Goal: Task Accomplishment & Management: Use online tool/utility

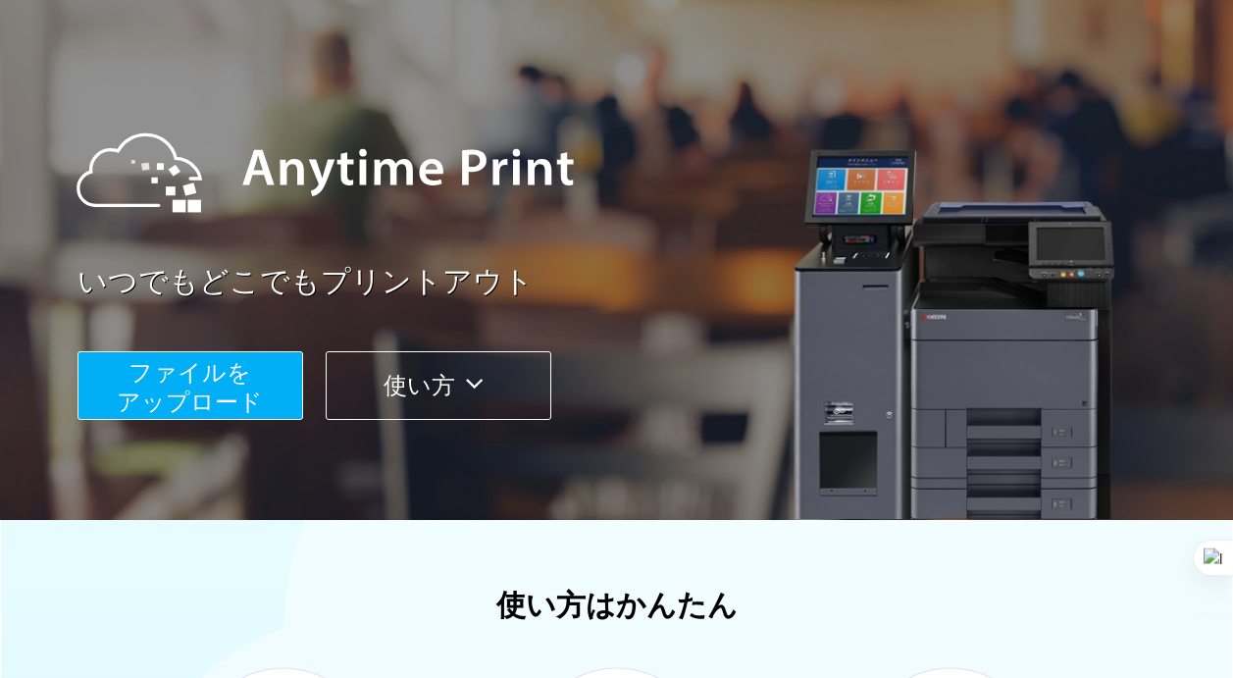
scroll to position [119, 0]
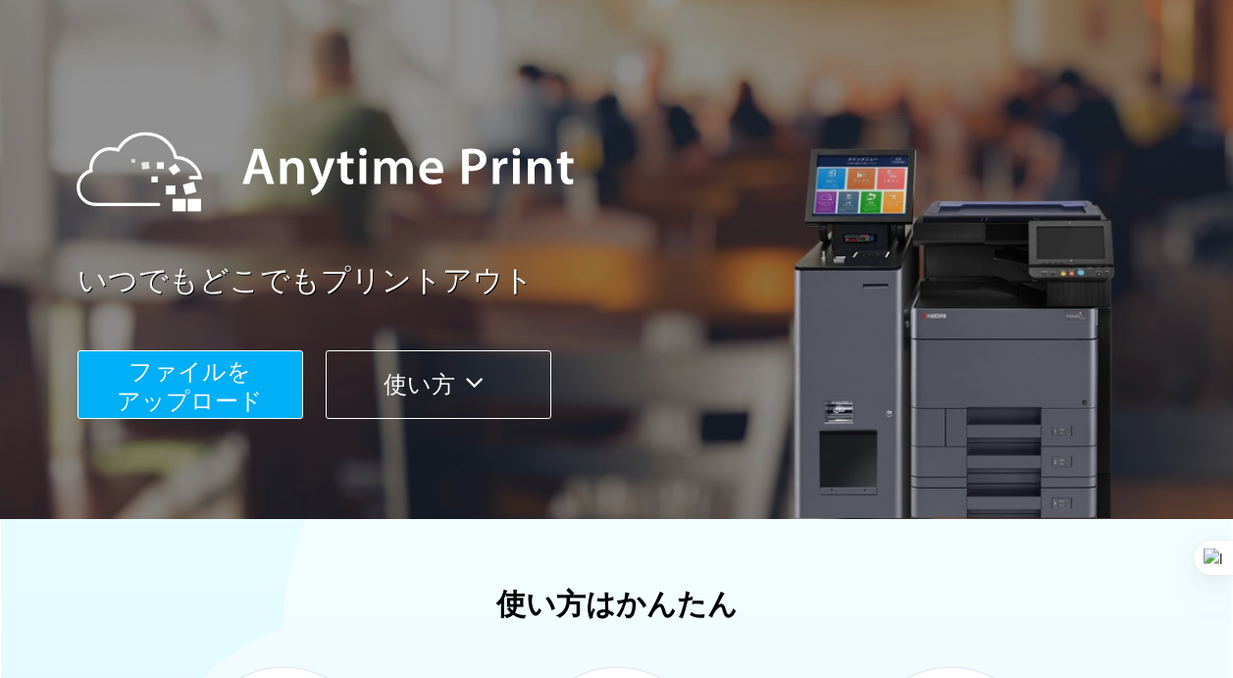
click at [255, 370] on button "ファイルを ​​アップロード" at bounding box center [191, 384] width 226 height 69
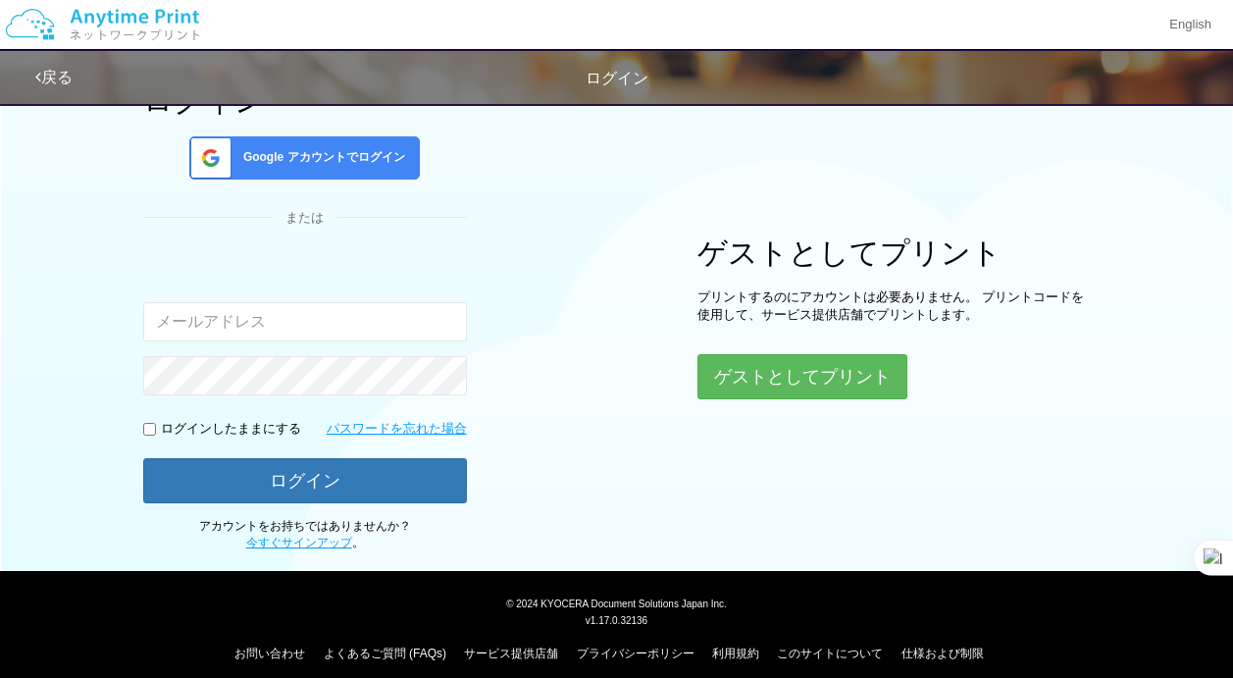
scroll to position [145, 0]
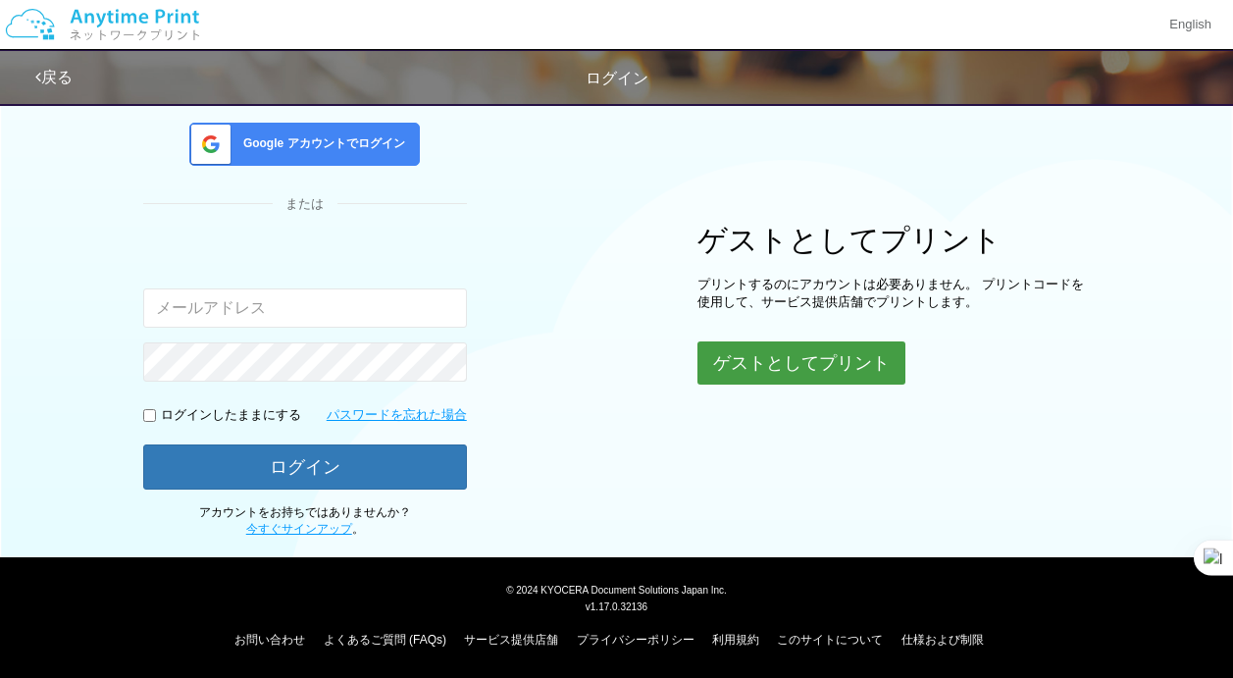
click at [811, 369] on button "ゲストとしてプリント" at bounding box center [802, 362] width 208 height 43
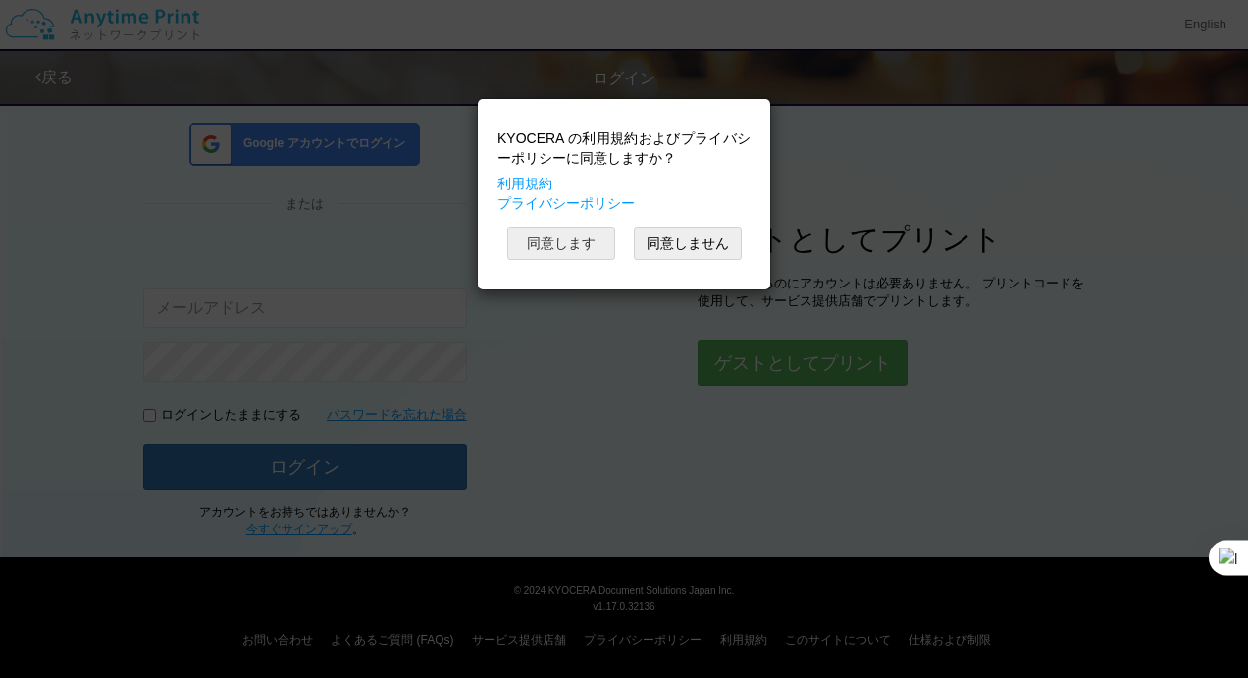
click at [592, 240] on button "同意します" at bounding box center [561, 243] width 108 height 33
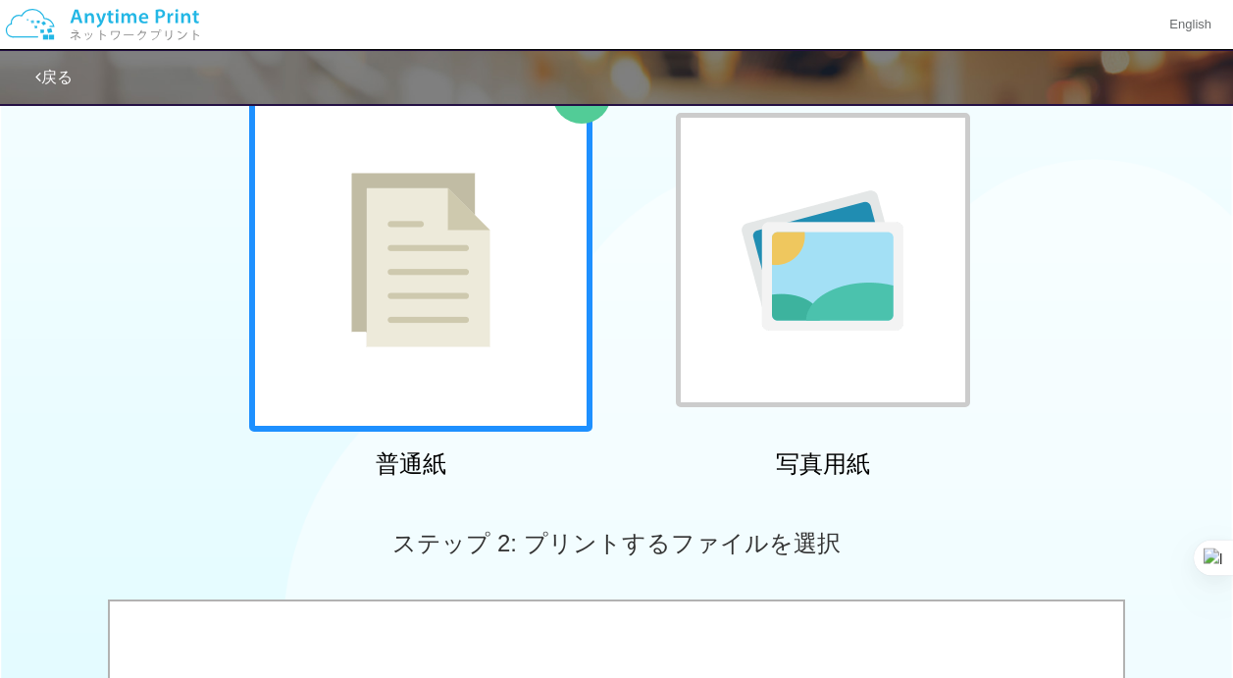
click at [556, 305] on div at bounding box center [420, 259] width 343 height 343
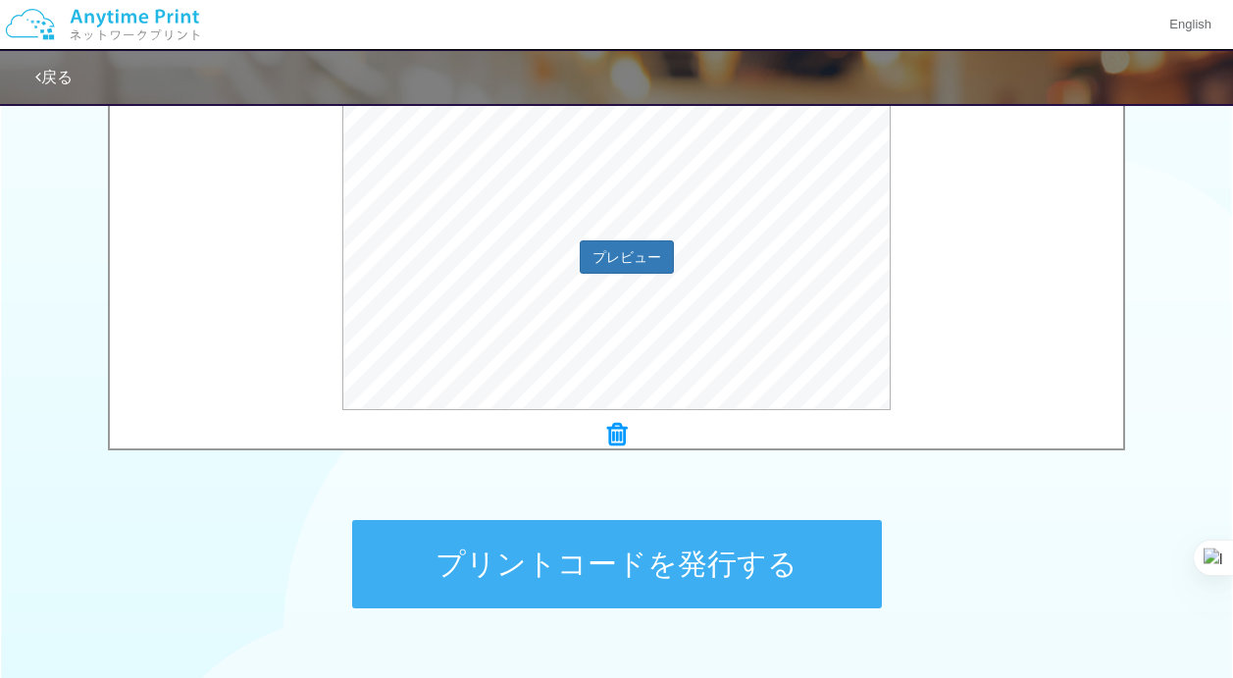
scroll to position [683, 0]
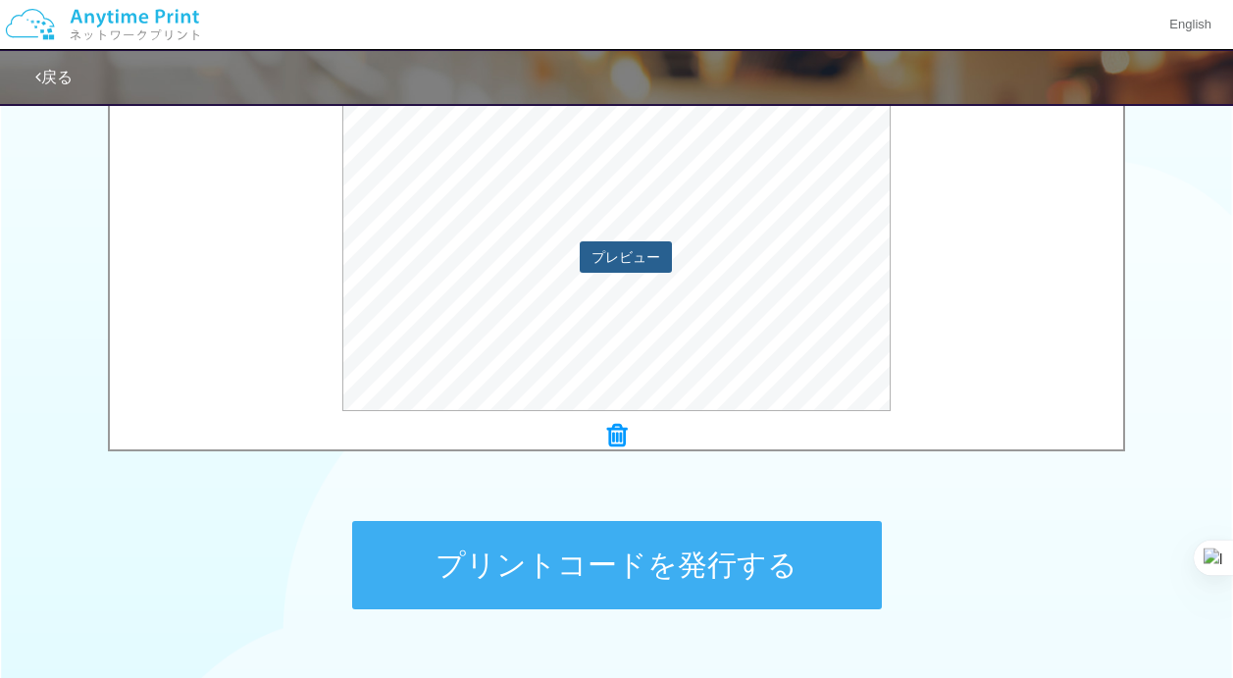
click at [648, 246] on button "プレビュー" at bounding box center [626, 256] width 92 height 31
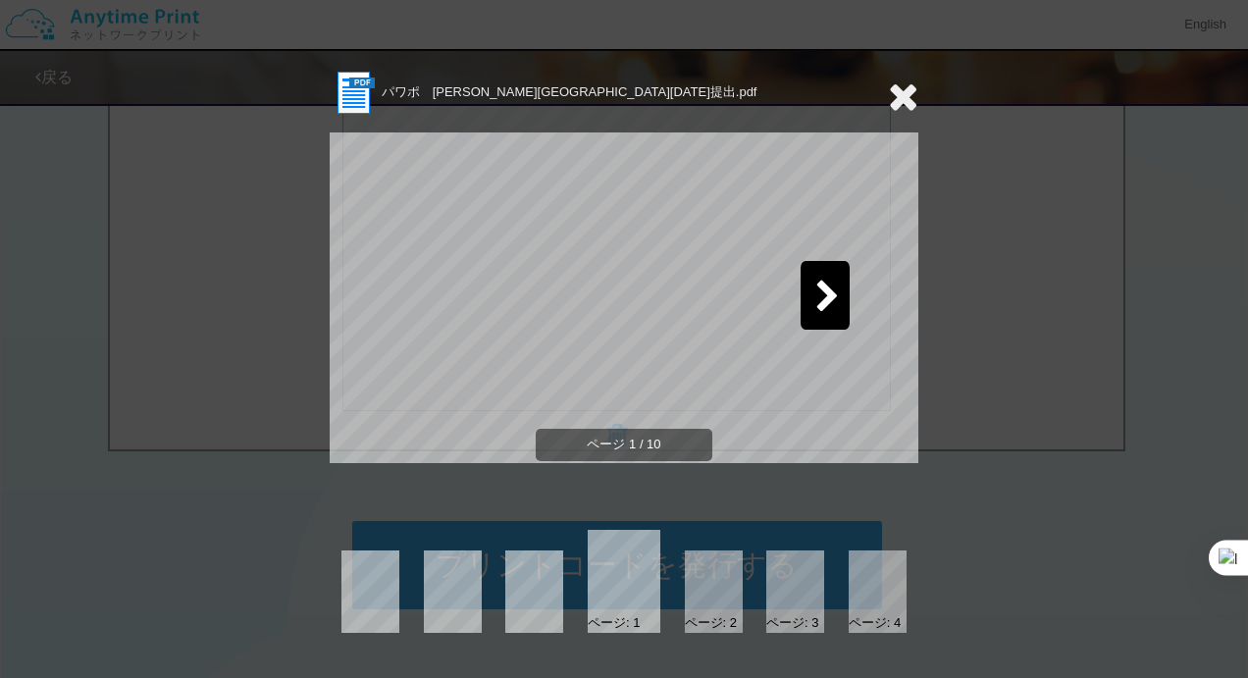
click at [815, 298] on icon at bounding box center [827, 298] width 25 height 34
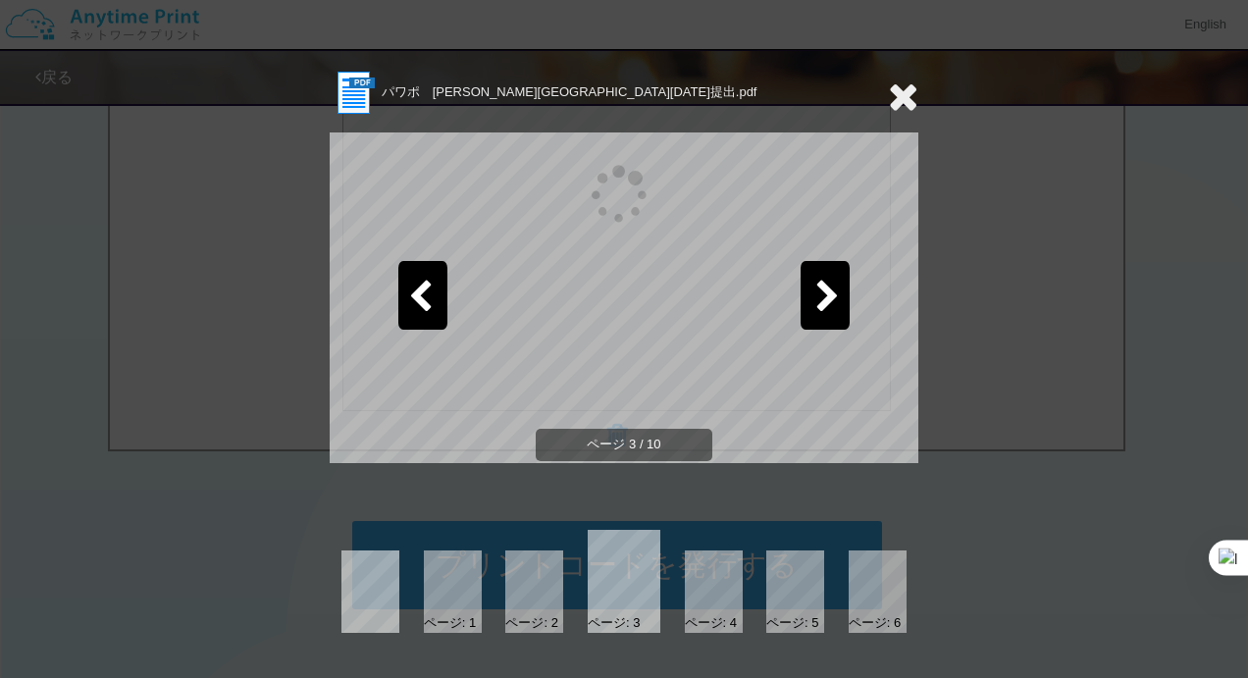
click at [815, 298] on icon at bounding box center [827, 298] width 25 height 34
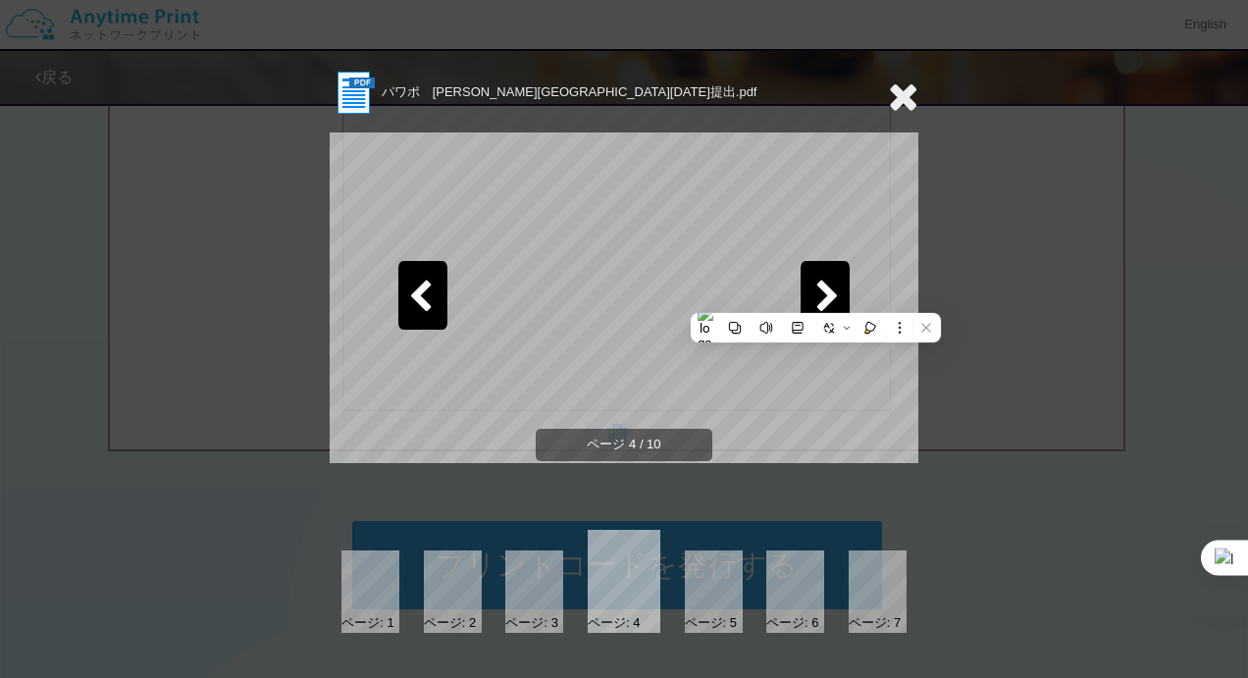
click at [815, 298] on icon at bounding box center [827, 298] width 25 height 34
click at [426, 296] on icon at bounding box center [420, 298] width 25 height 34
click at [823, 300] on icon at bounding box center [827, 298] width 25 height 34
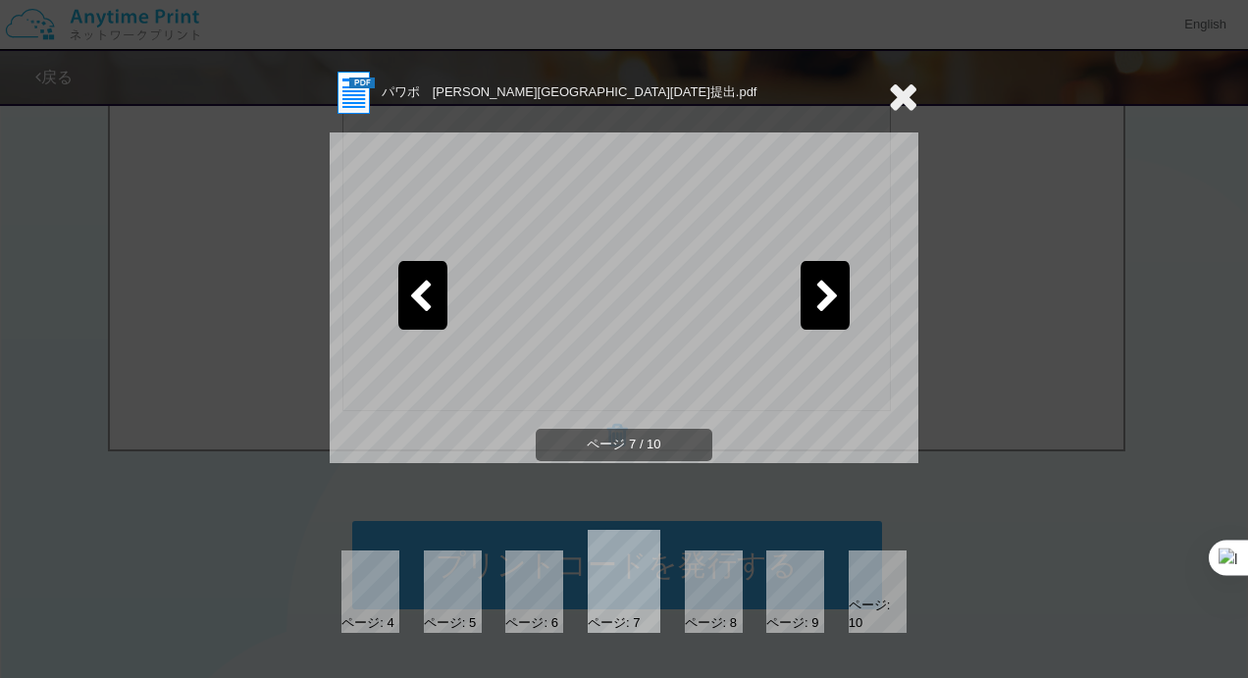
click at [823, 300] on icon at bounding box center [827, 298] width 25 height 34
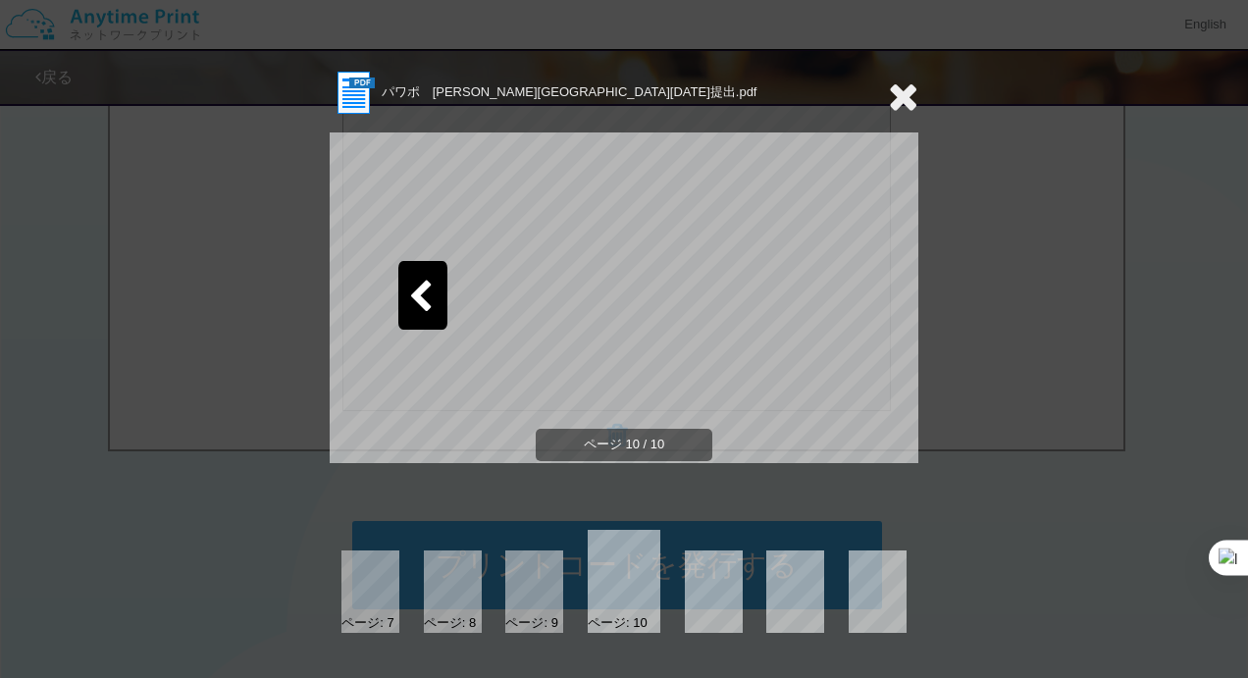
click at [915, 91] on icon at bounding box center [903, 96] width 30 height 39
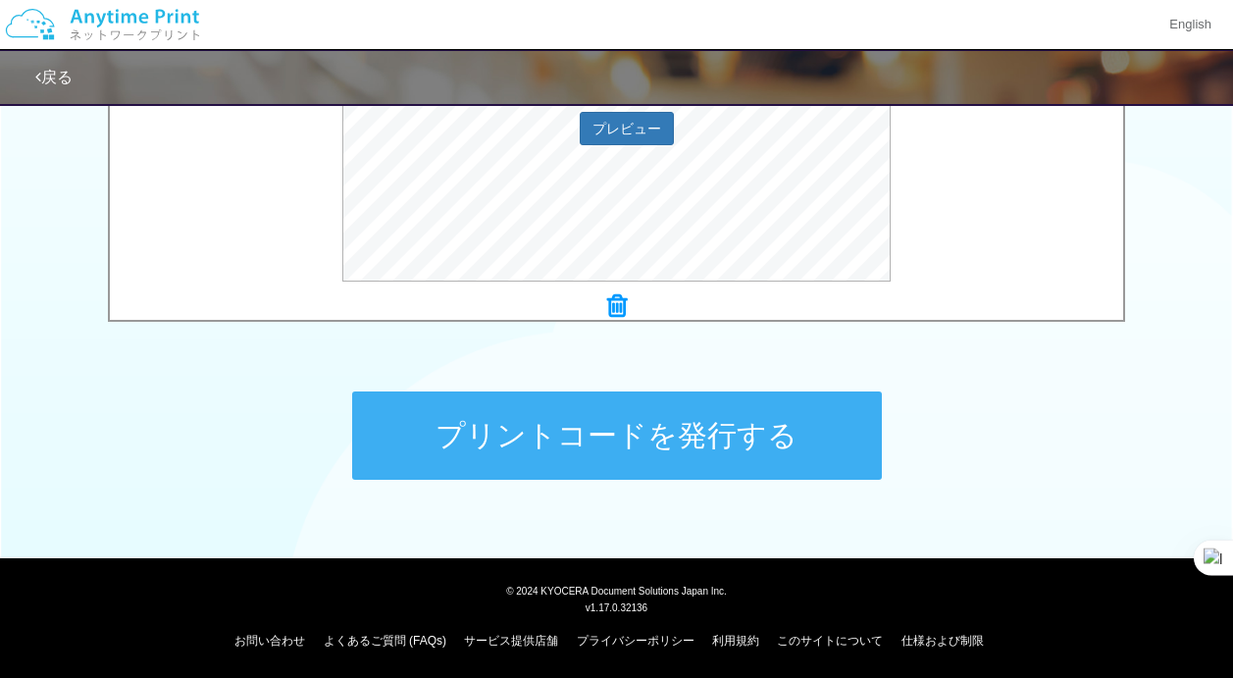
scroll to position [813, 0]
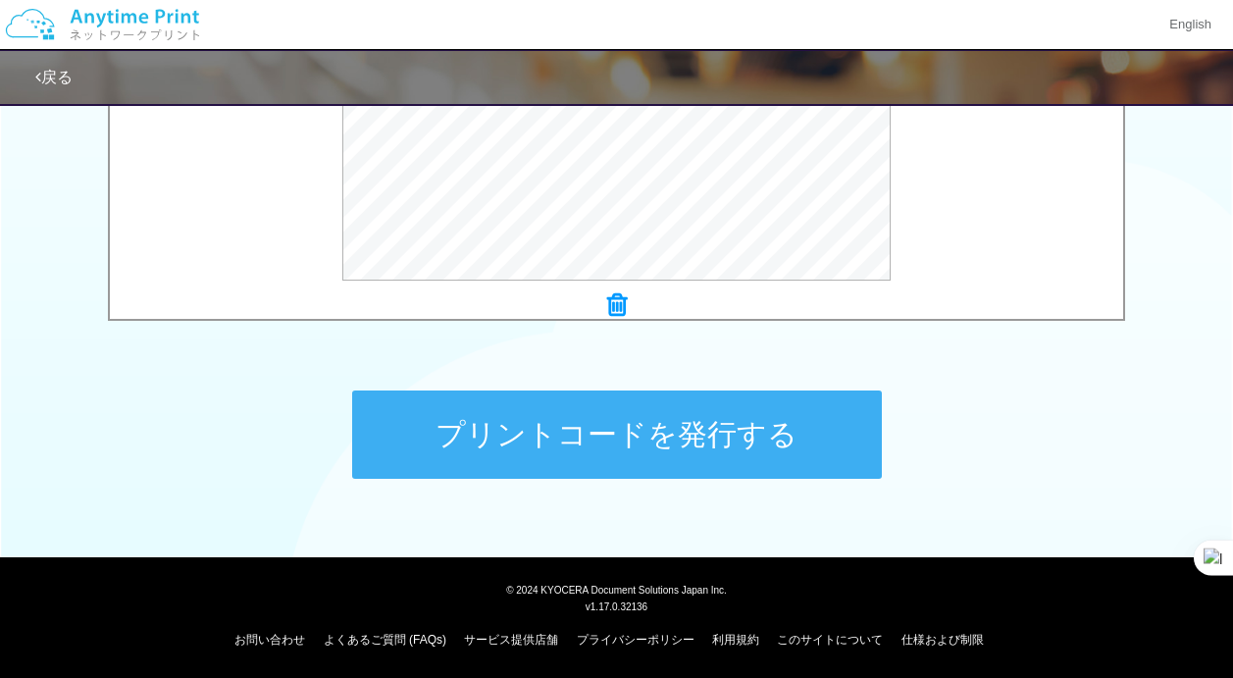
click at [740, 453] on button "プリントコードを発行する" at bounding box center [617, 434] width 530 height 88
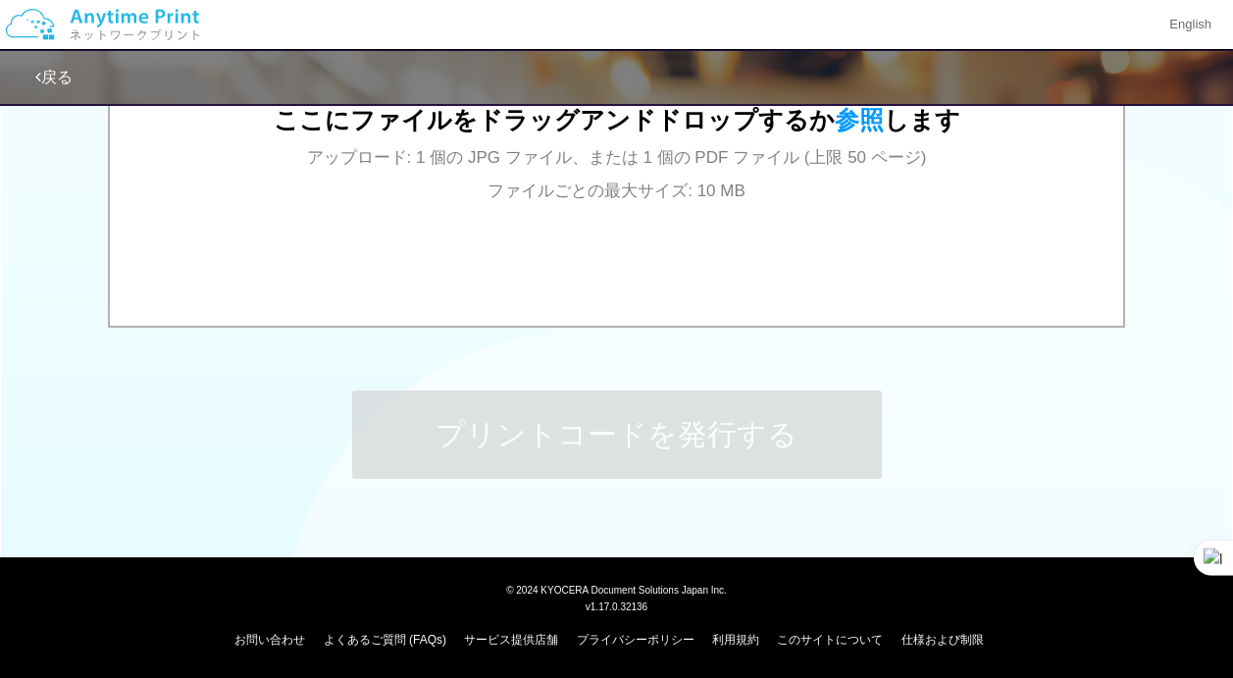
scroll to position [0, 0]
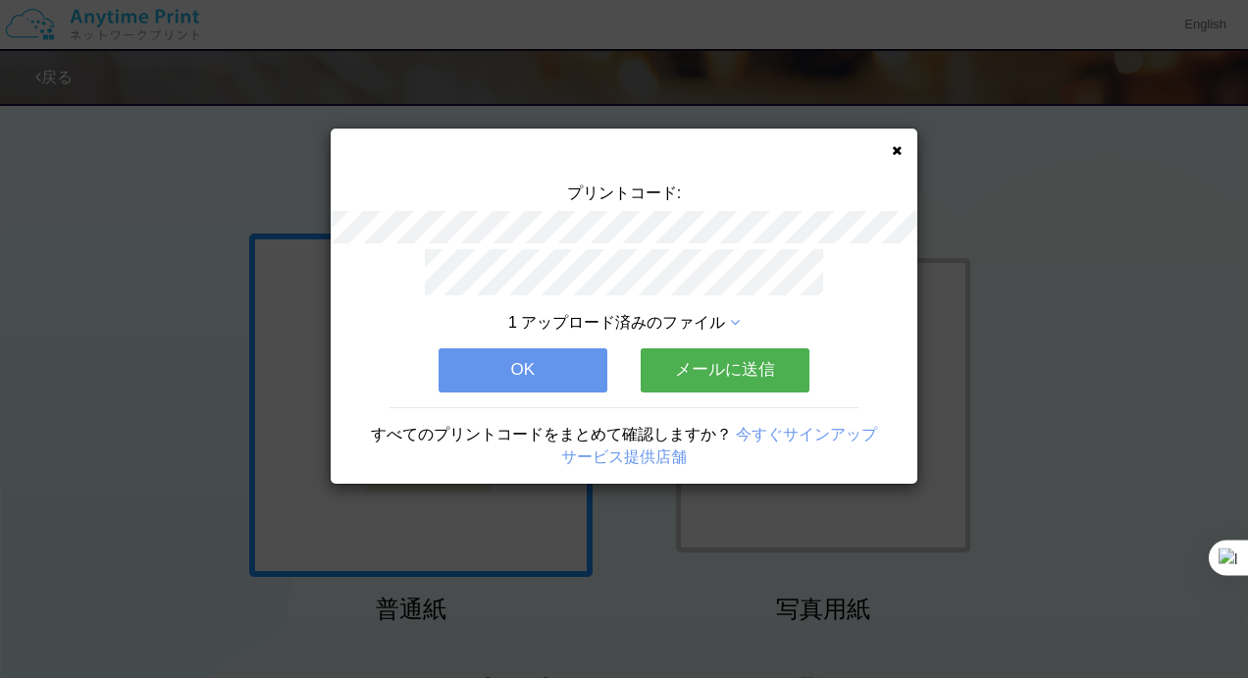
click at [557, 366] on button "OK" at bounding box center [523, 369] width 169 height 43
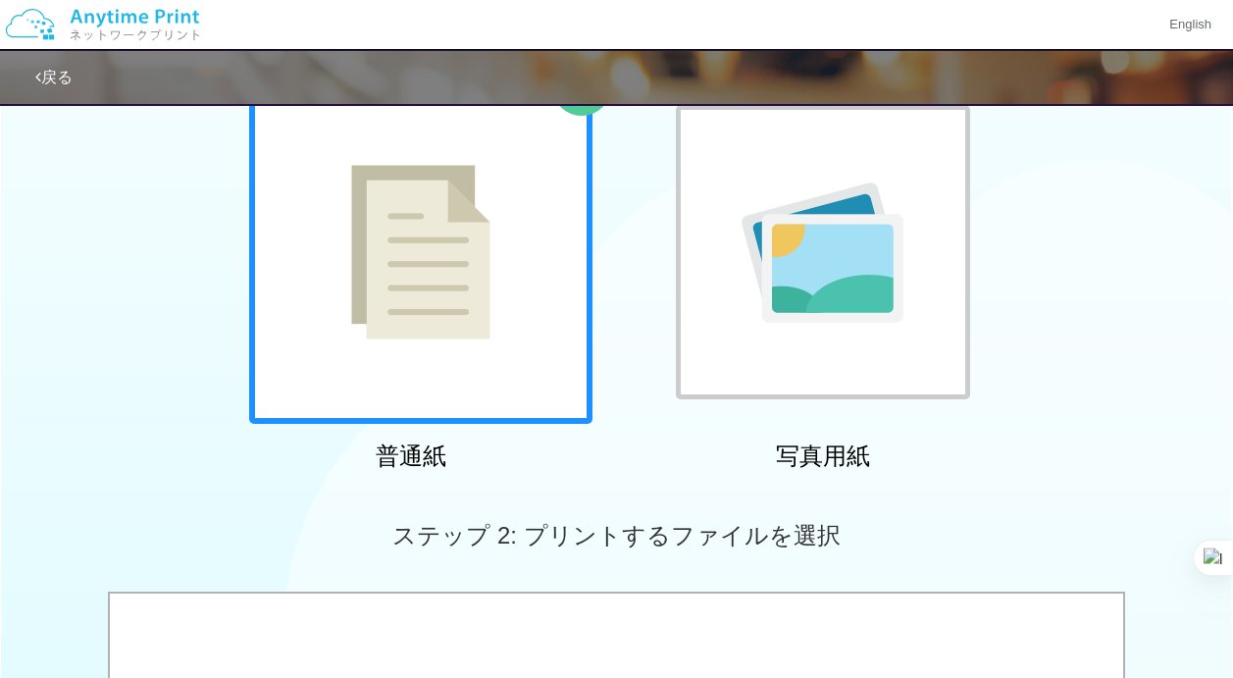
scroll to position [243, 0]
